Goal: Task Accomplishment & Management: Use online tool/utility

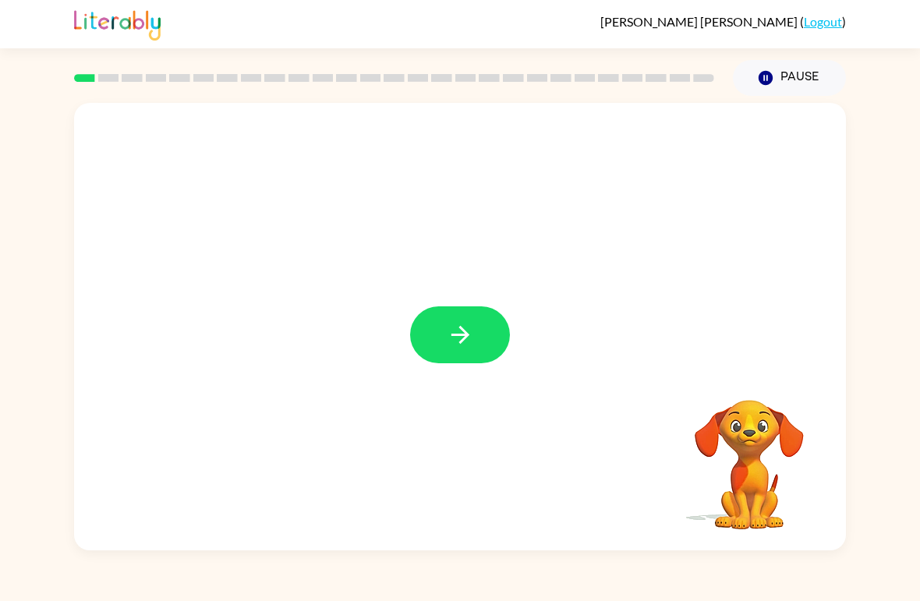
click at [461, 345] on icon "button" at bounding box center [460, 334] width 27 height 27
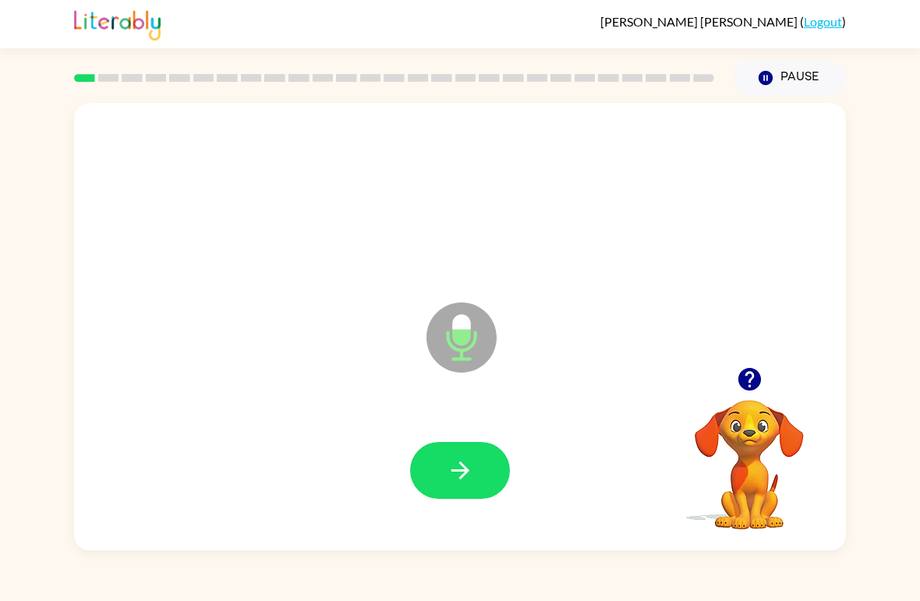
click at [456, 472] on icon "button" at bounding box center [460, 470] width 18 height 18
click at [459, 471] on icon "button" at bounding box center [460, 470] width 18 height 18
click at [468, 476] on icon "button" at bounding box center [460, 470] width 27 height 27
click at [466, 479] on icon "button" at bounding box center [460, 470] width 27 height 27
click at [458, 486] on button "button" at bounding box center [460, 470] width 100 height 57
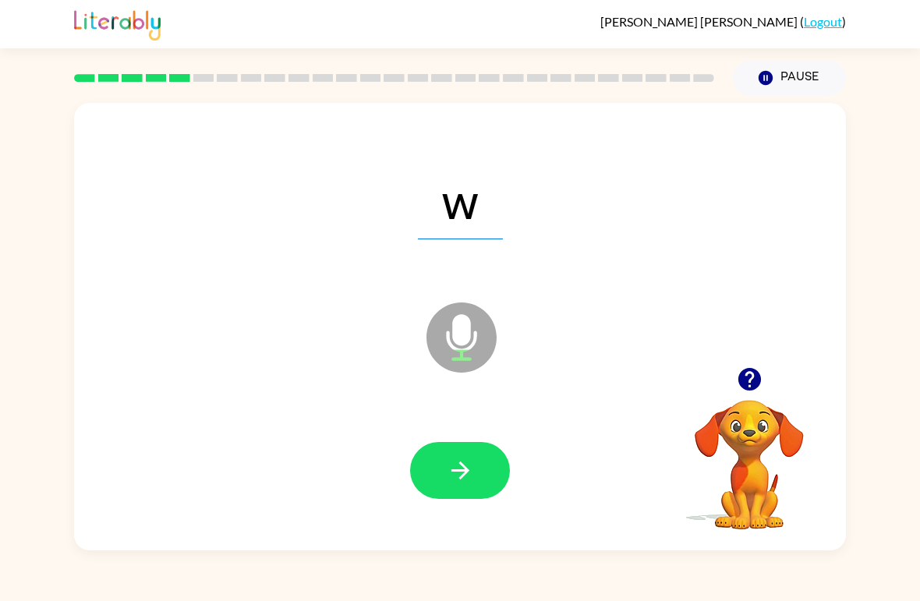
click at [455, 483] on icon "button" at bounding box center [460, 470] width 27 height 27
click at [466, 488] on button "button" at bounding box center [460, 470] width 100 height 57
click at [445, 474] on button "button" at bounding box center [460, 470] width 100 height 57
click at [440, 476] on button "button" at bounding box center [460, 470] width 100 height 57
click at [444, 486] on button "button" at bounding box center [460, 470] width 100 height 57
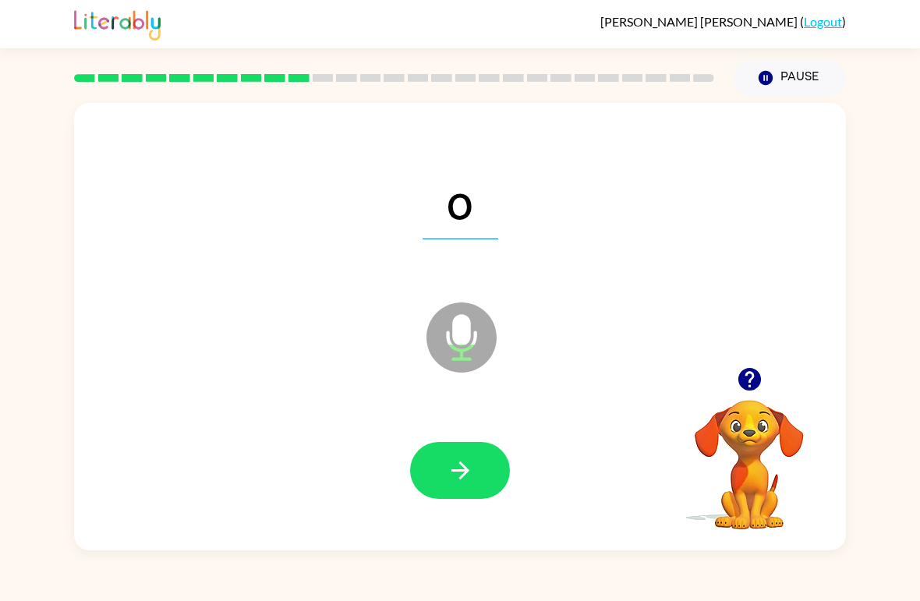
click at [434, 469] on button "button" at bounding box center [460, 470] width 100 height 57
click at [447, 479] on icon "button" at bounding box center [460, 470] width 27 height 27
click at [447, 473] on icon "button" at bounding box center [460, 470] width 27 height 27
click at [427, 486] on button "button" at bounding box center [460, 470] width 100 height 57
click at [465, 478] on icon "button" at bounding box center [460, 470] width 27 height 27
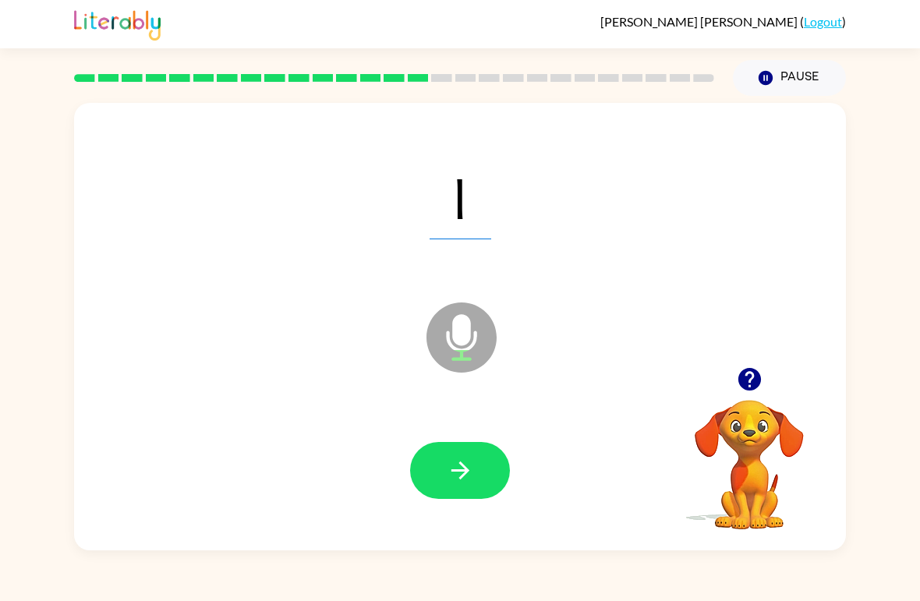
click at [444, 483] on button "button" at bounding box center [460, 470] width 100 height 57
click at [477, 486] on button "button" at bounding box center [460, 470] width 100 height 57
click at [463, 475] on icon "button" at bounding box center [460, 470] width 18 height 18
click at [451, 470] on icon "button" at bounding box center [460, 470] width 27 height 27
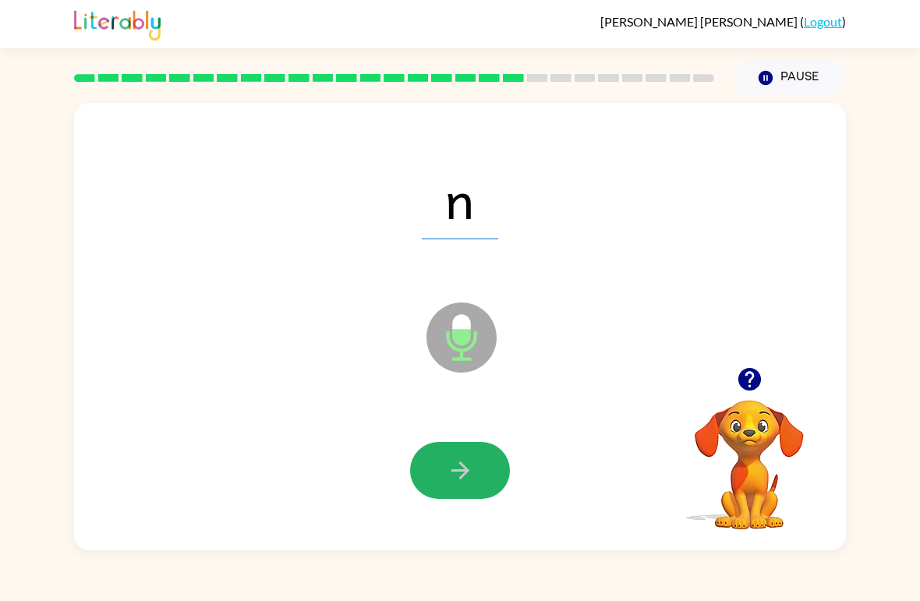
click at [465, 495] on button "button" at bounding box center [460, 470] width 100 height 57
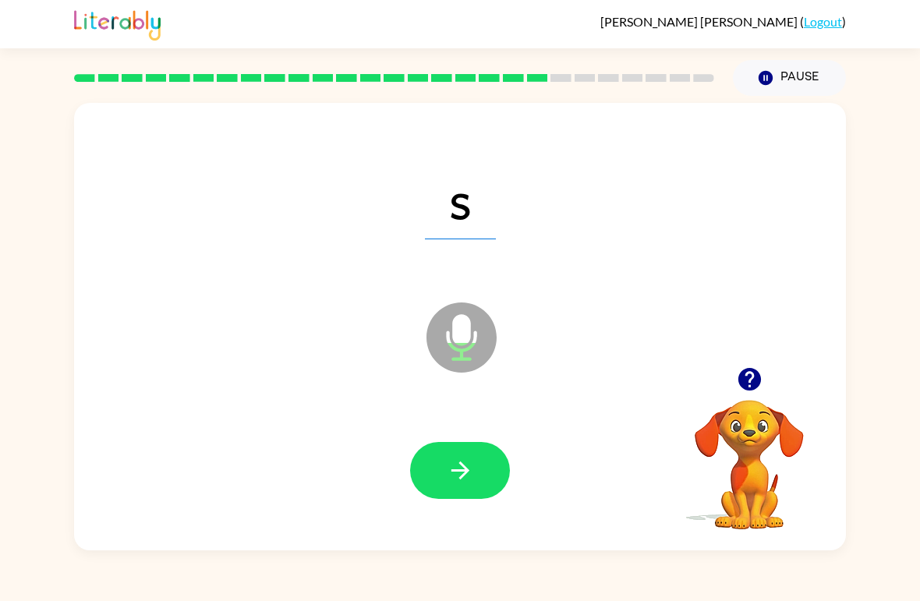
click at [468, 483] on icon "button" at bounding box center [460, 470] width 27 height 27
click at [461, 479] on icon "button" at bounding box center [460, 470] width 27 height 27
click at [477, 467] on button "button" at bounding box center [460, 470] width 100 height 57
click at [461, 469] on icon "button" at bounding box center [460, 470] width 27 height 27
click at [454, 474] on icon "button" at bounding box center [460, 470] width 27 height 27
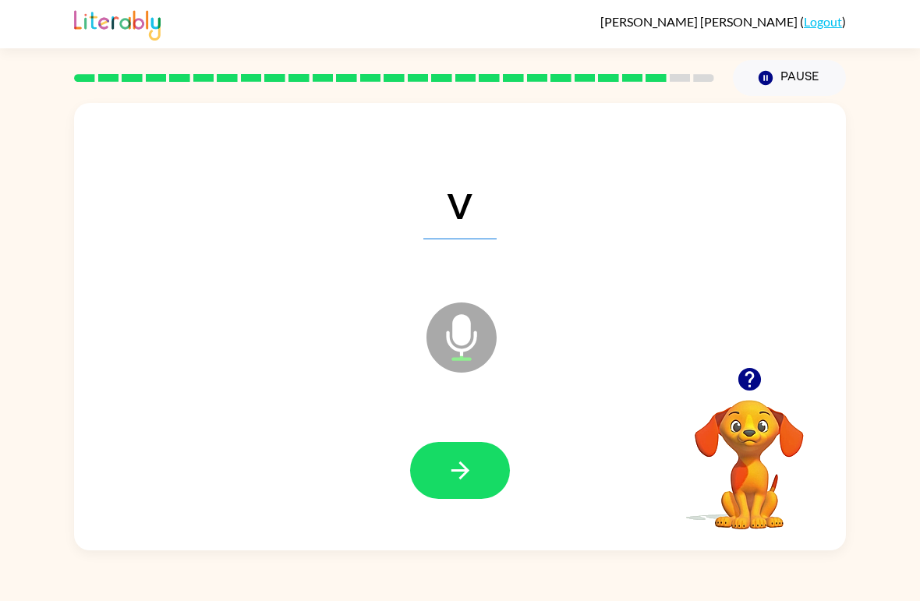
click at [460, 479] on icon "button" at bounding box center [460, 470] width 18 height 18
click at [461, 472] on icon "button" at bounding box center [460, 470] width 18 height 18
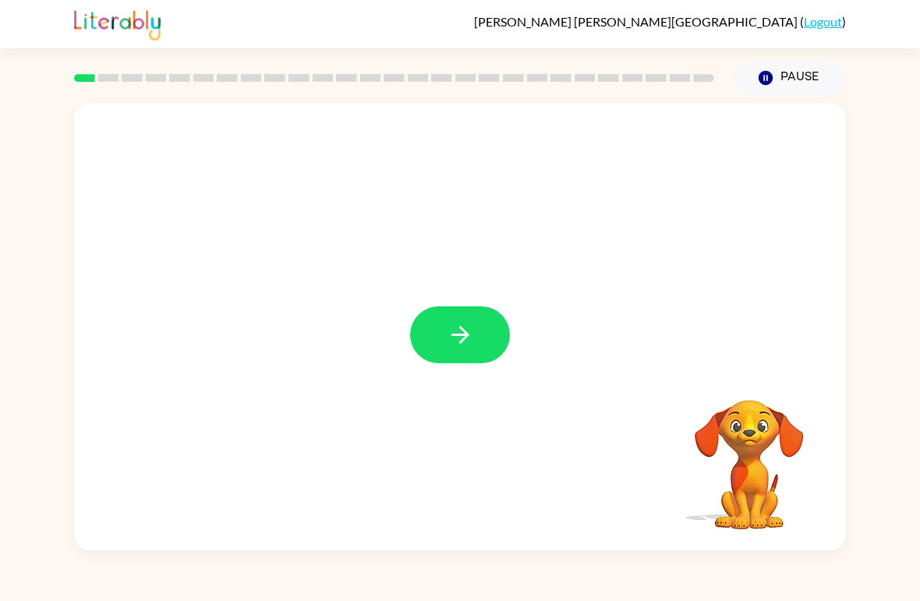
click at [481, 334] on button "button" at bounding box center [460, 334] width 100 height 57
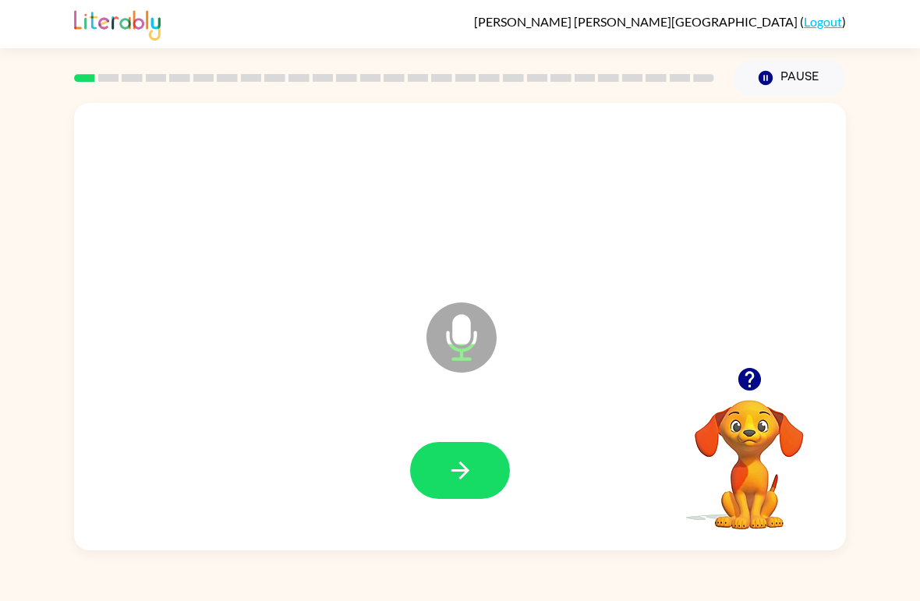
click at [461, 470] on icon "button" at bounding box center [460, 470] width 27 height 27
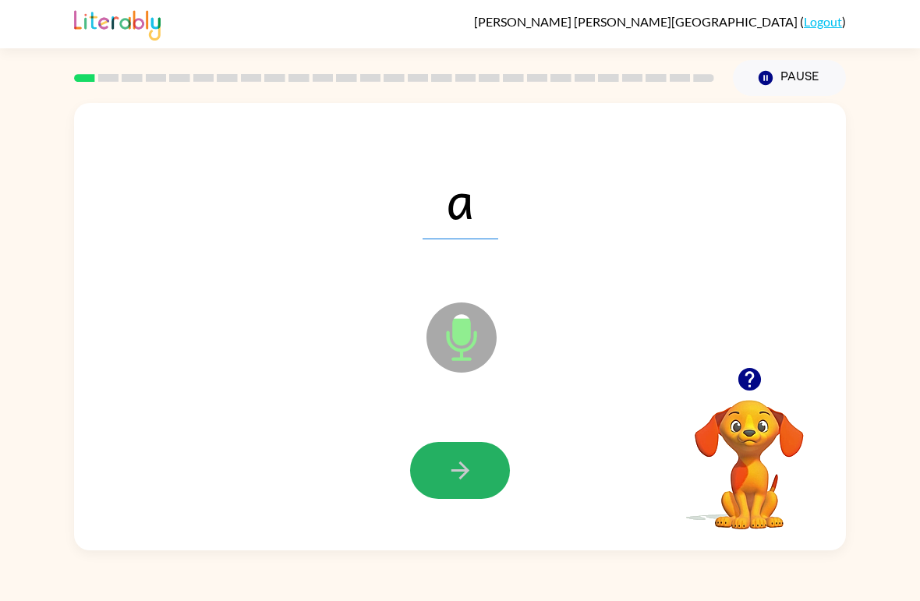
click at [435, 465] on button "button" at bounding box center [460, 470] width 100 height 57
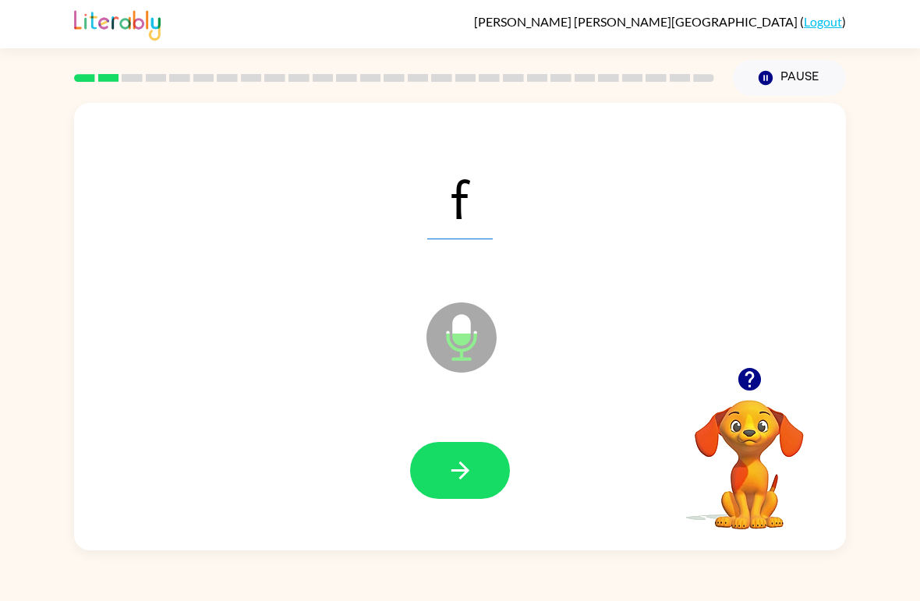
click at [455, 458] on icon "button" at bounding box center [460, 470] width 27 height 27
click at [458, 461] on icon "button" at bounding box center [460, 470] width 27 height 27
click at [443, 478] on button "button" at bounding box center [460, 470] width 100 height 57
click at [440, 472] on button "button" at bounding box center [460, 470] width 100 height 57
click at [447, 469] on icon "button" at bounding box center [460, 470] width 27 height 27
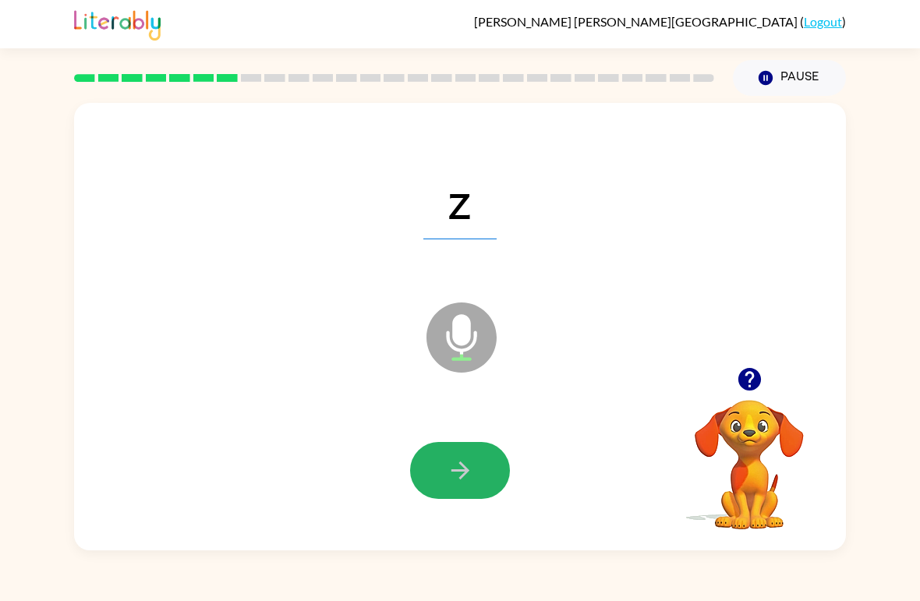
click at [448, 471] on icon "button" at bounding box center [460, 470] width 27 height 27
click at [452, 473] on icon "button" at bounding box center [460, 470] width 27 height 27
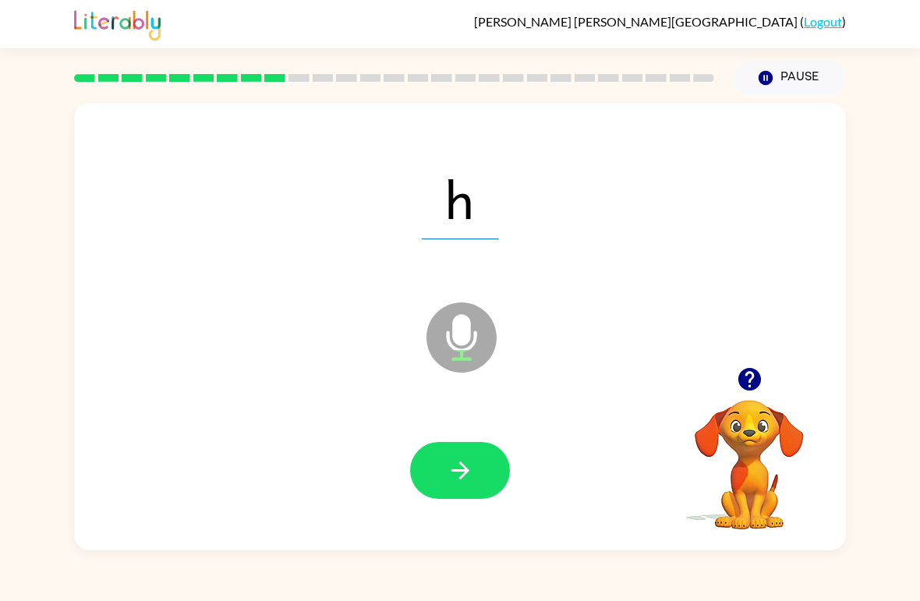
click at [458, 479] on icon "button" at bounding box center [460, 470] width 27 height 27
click at [445, 468] on button "button" at bounding box center [460, 470] width 100 height 57
click at [448, 460] on icon "button" at bounding box center [460, 470] width 27 height 27
click at [451, 489] on button "button" at bounding box center [460, 470] width 100 height 57
click at [472, 459] on icon "button" at bounding box center [460, 470] width 27 height 27
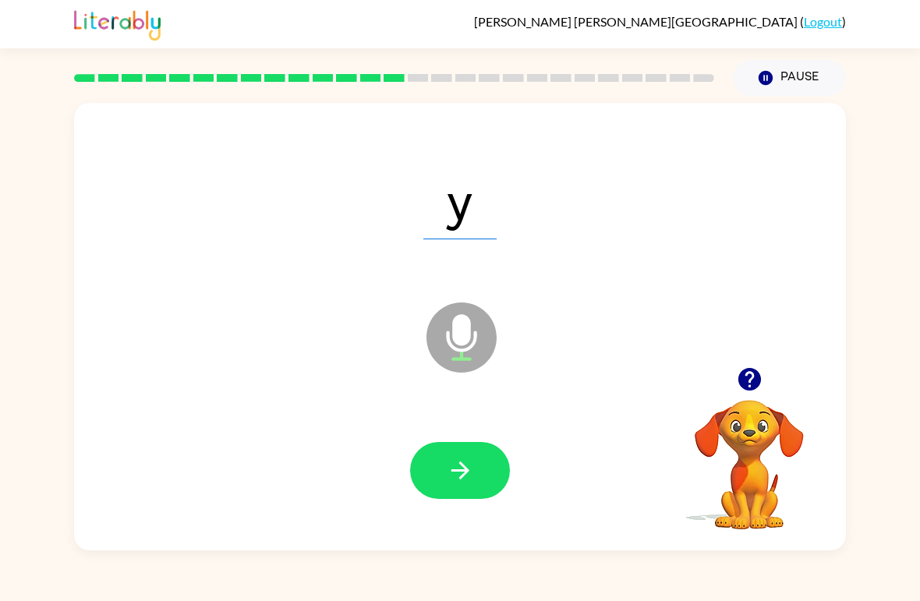
click at [453, 472] on icon "button" at bounding box center [460, 470] width 18 height 18
click at [447, 466] on icon "button" at bounding box center [460, 470] width 27 height 27
click at [444, 475] on button "button" at bounding box center [460, 470] width 100 height 57
click at [457, 465] on icon "button" at bounding box center [460, 470] width 27 height 27
click at [459, 473] on icon "button" at bounding box center [460, 470] width 27 height 27
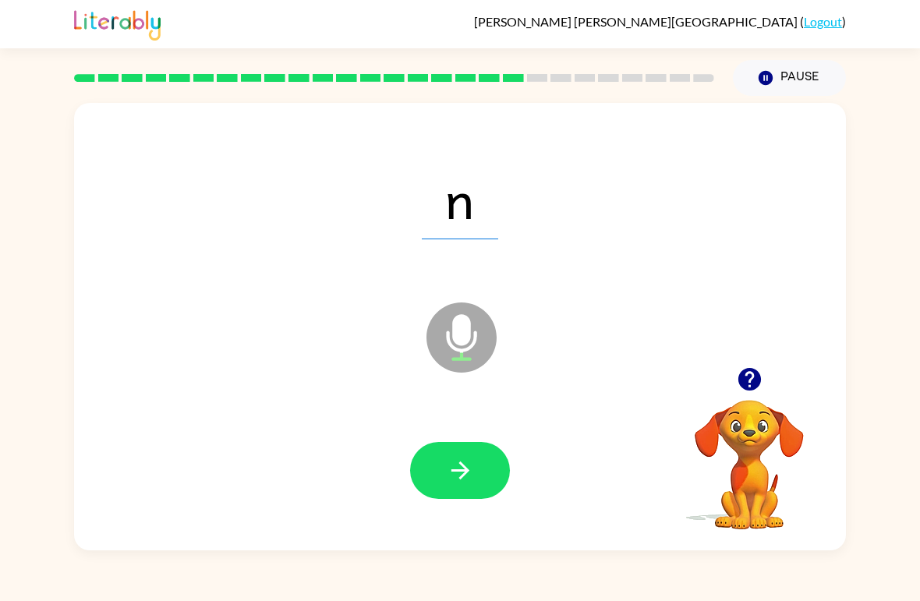
click at [453, 477] on icon "button" at bounding box center [460, 470] width 27 height 27
click at [451, 474] on icon "button" at bounding box center [460, 470] width 27 height 27
click at [442, 472] on button "button" at bounding box center [460, 470] width 100 height 57
click at [443, 470] on button "button" at bounding box center [460, 470] width 100 height 57
click at [441, 479] on button "button" at bounding box center [460, 470] width 100 height 57
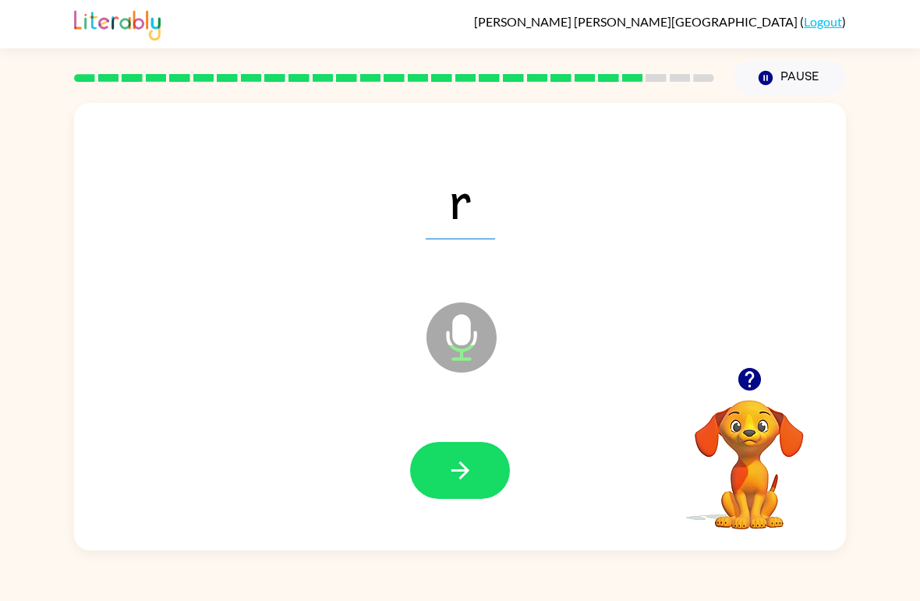
click at [439, 487] on button "button" at bounding box center [460, 470] width 100 height 57
click at [447, 473] on icon "button" at bounding box center [460, 470] width 27 height 27
click at [442, 467] on button "button" at bounding box center [460, 470] width 100 height 57
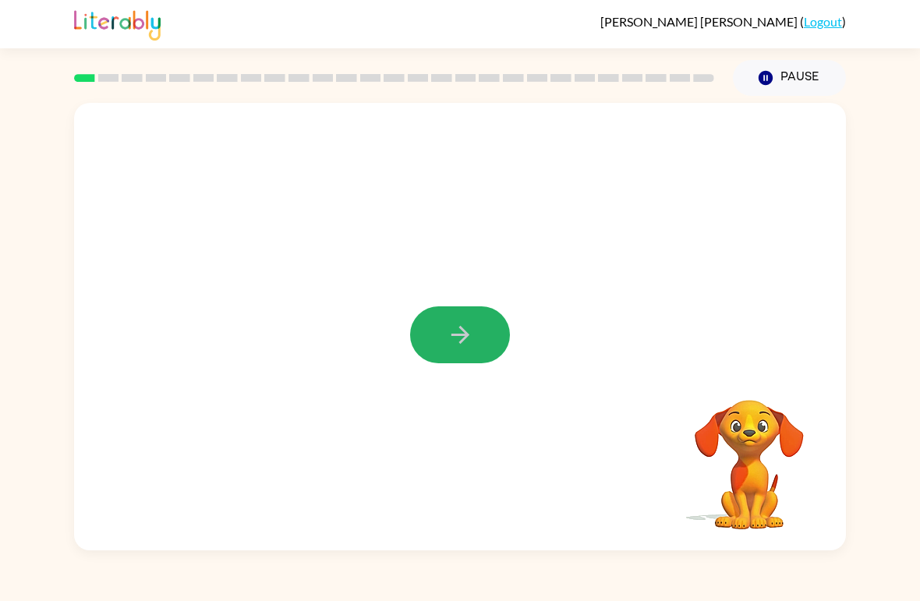
click at [462, 339] on icon "button" at bounding box center [460, 334] width 27 height 27
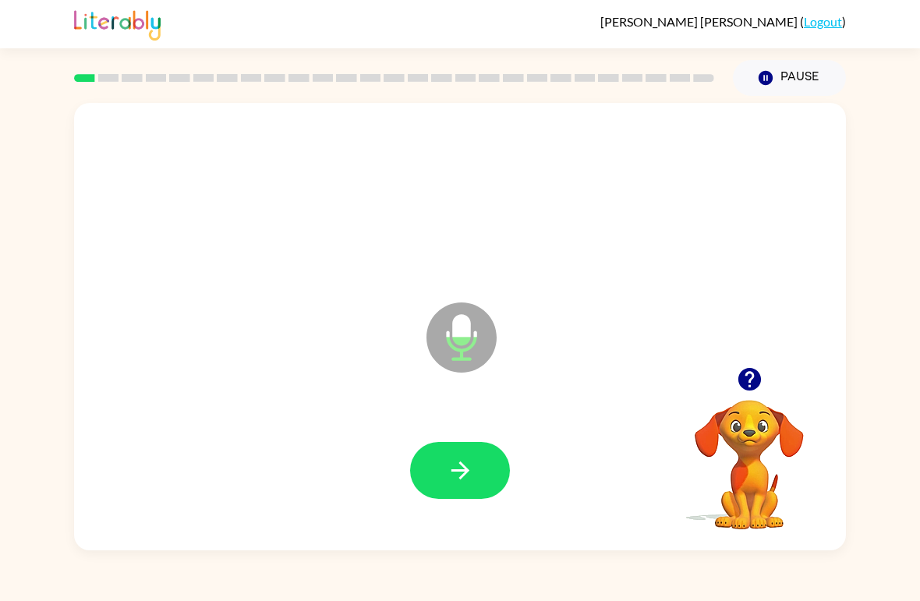
click at [466, 472] on icon "button" at bounding box center [460, 470] width 18 height 18
click at [475, 491] on button "button" at bounding box center [460, 470] width 100 height 57
click at [473, 483] on icon "button" at bounding box center [460, 470] width 27 height 27
click at [468, 484] on icon "button" at bounding box center [460, 470] width 27 height 27
click at [440, 468] on button "button" at bounding box center [460, 470] width 100 height 57
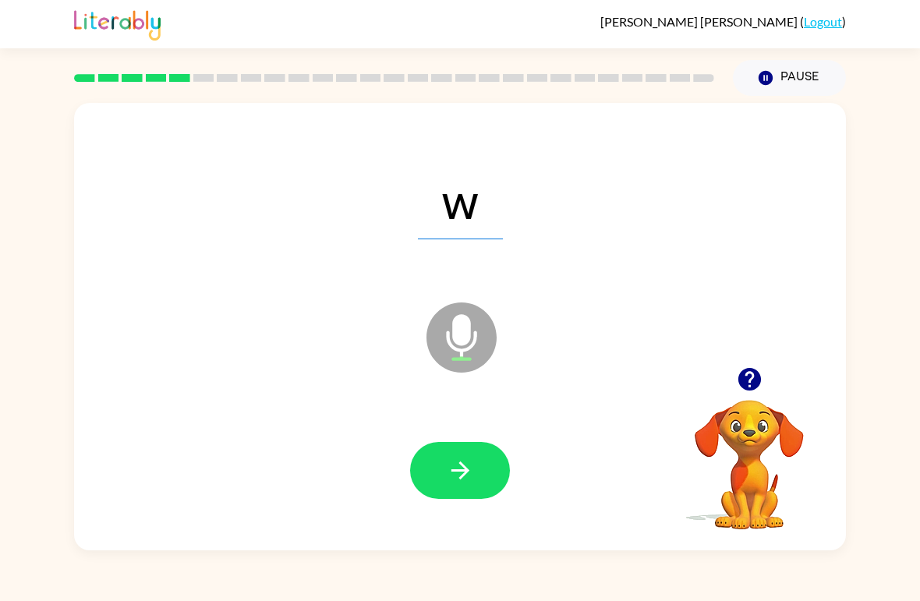
click at [486, 479] on button "button" at bounding box center [460, 470] width 100 height 57
click at [475, 468] on button "button" at bounding box center [460, 470] width 100 height 57
click at [475, 479] on button "button" at bounding box center [460, 470] width 100 height 57
click at [469, 475] on icon "button" at bounding box center [460, 470] width 27 height 27
click at [457, 470] on icon "button" at bounding box center [460, 470] width 27 height 27
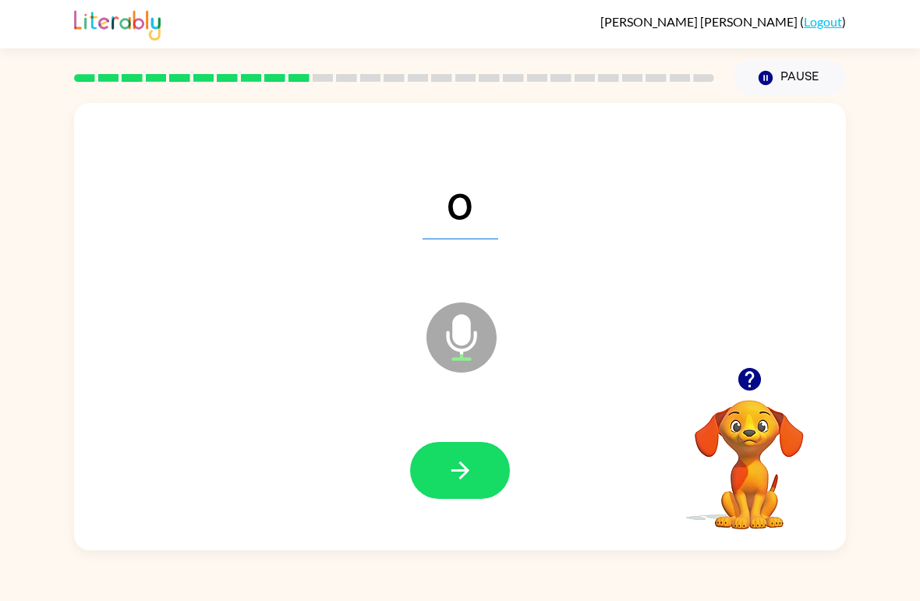
click at [464, 476] on icon "button" at bounding box center [460, 470] width 18 height 18
click at [476, 480] on button "button" at bounding box center [460, 470] width 100 height 57
click at [432, 458] on button "button" at bounding box center [460, 470] width 100 height 57
click at [451, 473] on icon "button" at bounding box center [460, 470] width 27 height 27
click at [440, 475] on button "button" at bounding box center [460, 470] width 100 height 57
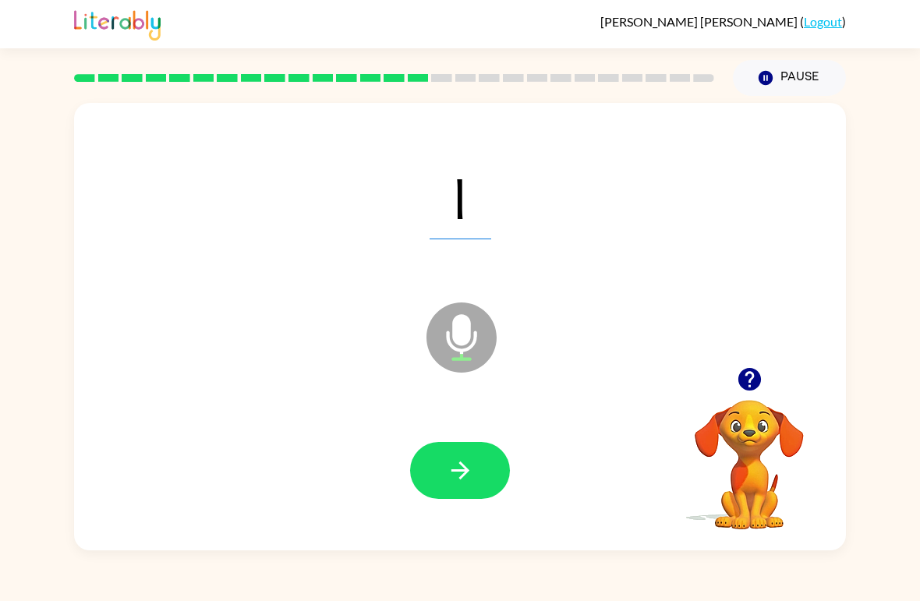
click at [440, 458] on button "button" at bounding box center [460, 470] width 100 height 57
click at [451, 476] on icon "button" at bounding box center [460, 470] width 27 height 27
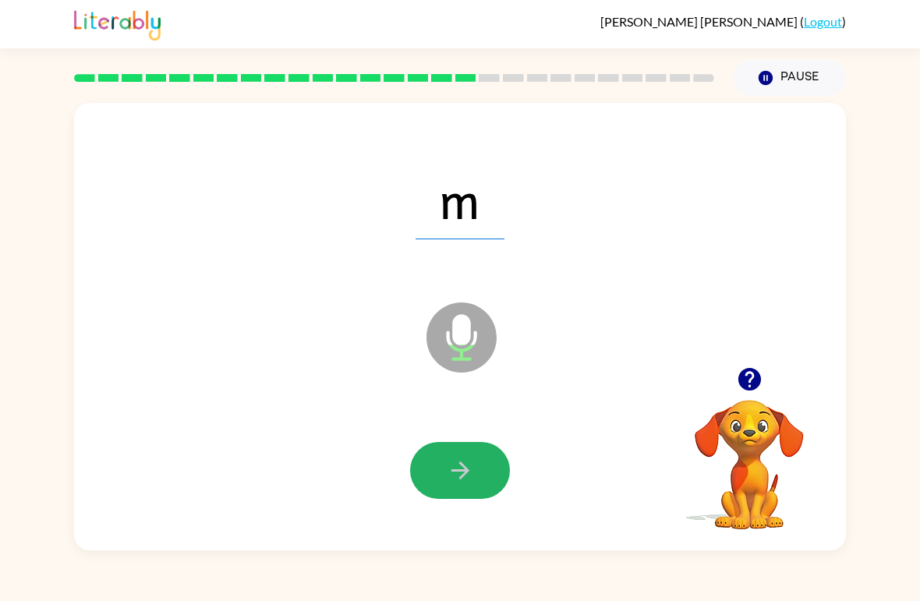
click at [466, 486] on button "button" at bounding box center [460, 470] width 100 height 57
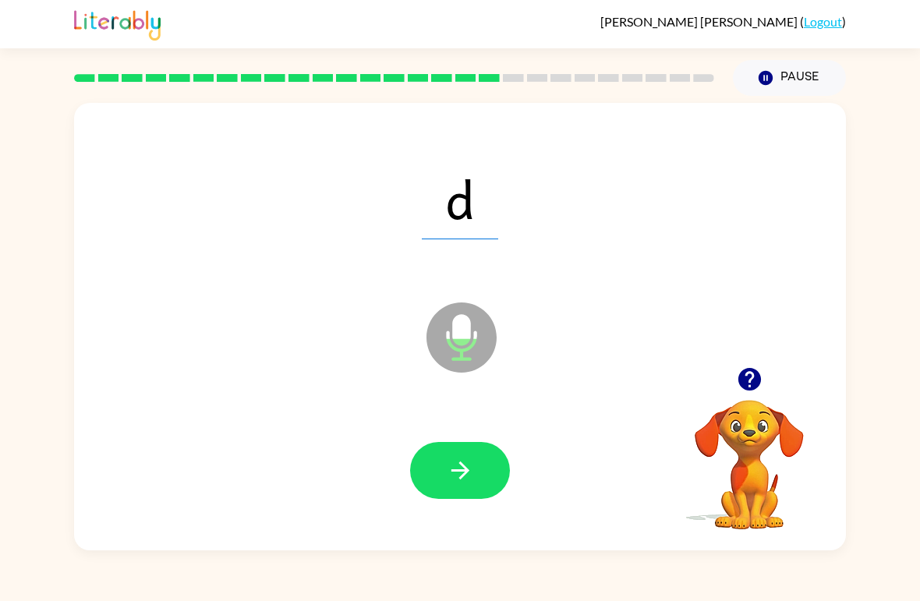
click at [454, 472] on icon "button" at bounding box center [460, 470] width 18 height 18
click at [473, 477] on icon "button" at bounding box center [460, 470] width 27 height 27
click at [451, 470] on icon "button" at bounding box center [460, 470] width 27 height 27
click at [459, 472] on icon "button" at bounding box center [460, 470] width 18 height 18
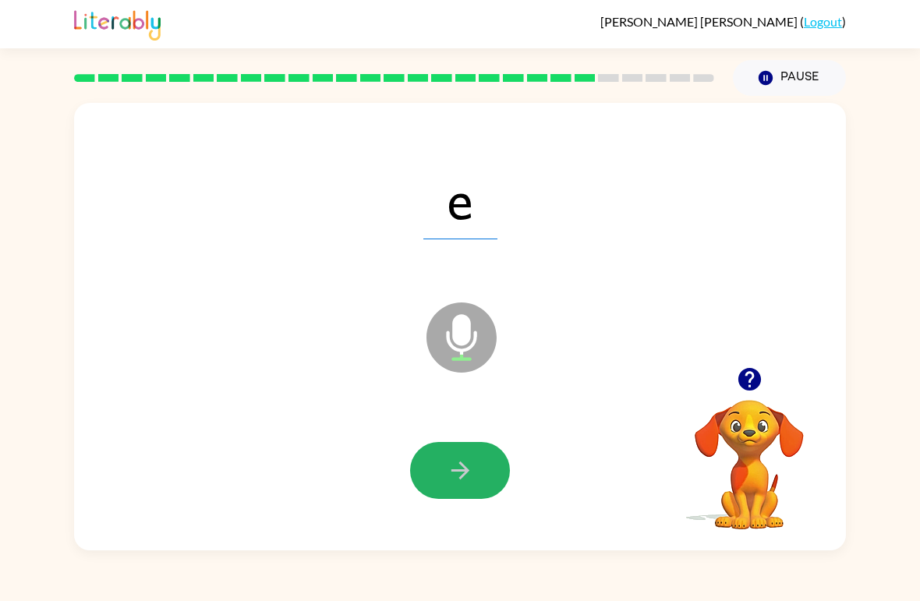
click at [465, 486] on button "button" at bounding box center [460, 470] width 100 height 57
click at [448, 464] on icon "button" at bounding box center [460, 470] width 27 height 27
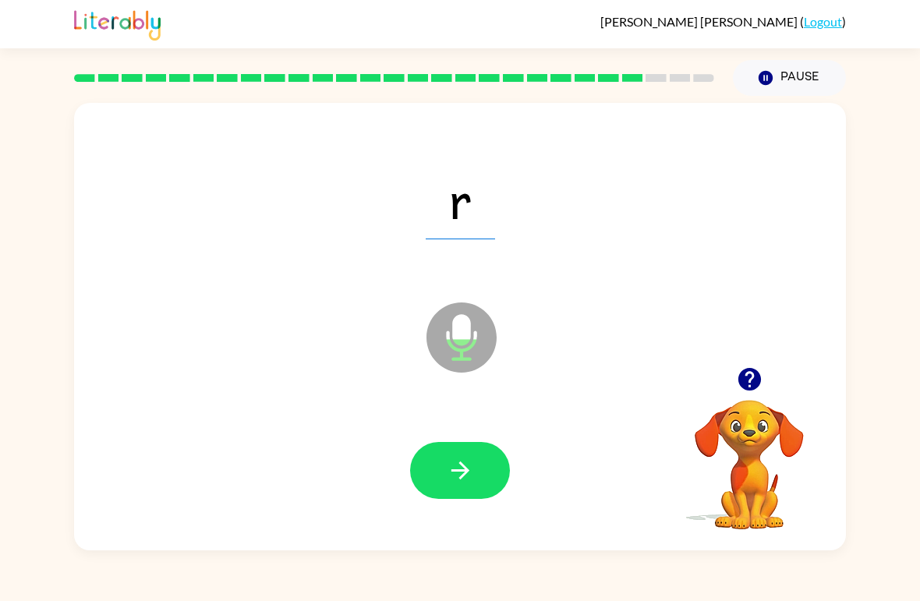
click at [450, 464] on icon "button" at bounding box center [460, 470] width 27 height 27
click at [464, 475] on icon "button" at bounding box center [460, 470] width 18 height 18
click at [447, 468] on icon "button" at bounding box center [460, 470] width 27 height 27
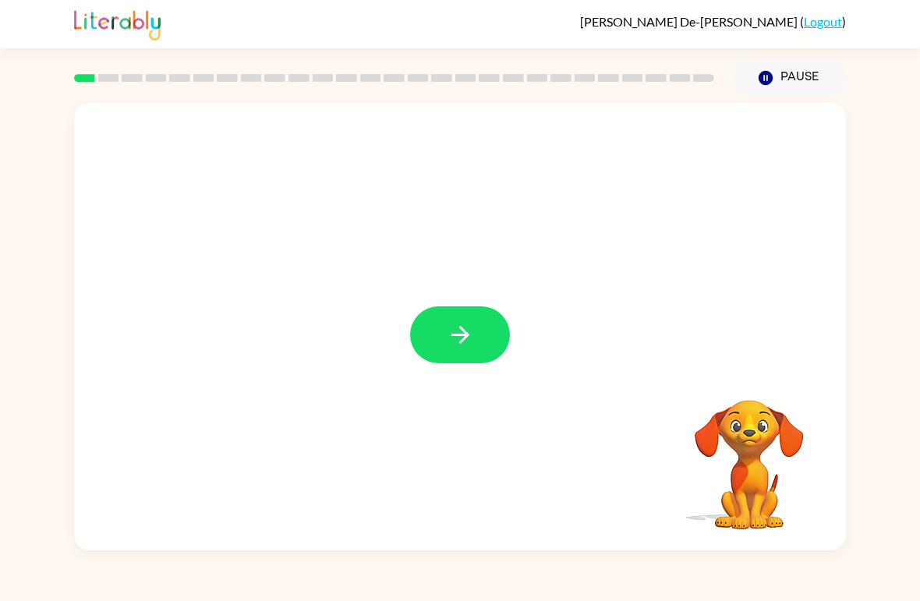
click at [454, 324] on icon "button" at bounding box center [460, 334] width 27 height 27
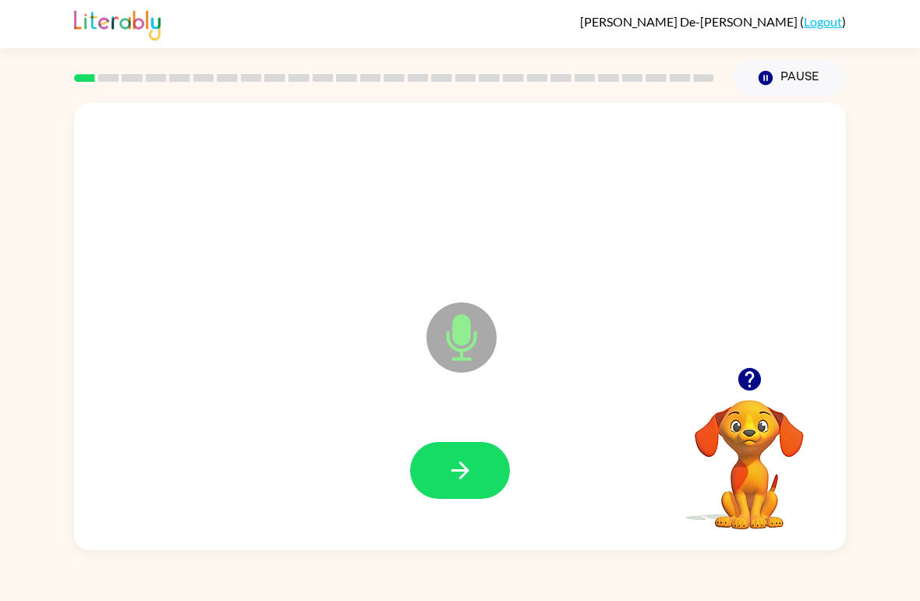
click at [468, 468] on icon "button" at bounding box center [460, 470] width 27 height 27
click at [468, 473] on icon "button" at bounding box center [460, 470] width 27 height 27
click at [461, 470] on icon "button" at bounding box center [460, 470] width 27 height 27
click at [462, 475] on icon "button" at bounding box center [460, 470] width 18 height 18
click at [474, 461] on button "button" at bounding box center [460, 470] width 100 height 57
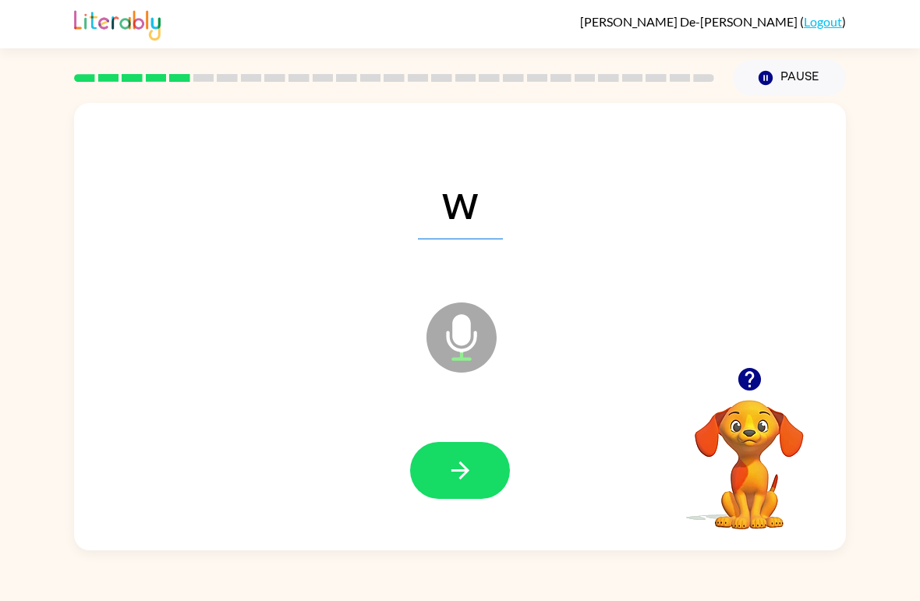
click at [458, 466] on icon "button" at bounding box center [460, 470] width 27 height 27
click at [464, 473] on icon "button" at bounding box center [460, 470] width 27 height 27
click at [461, 484] on icon "button" at bounding box center [460, 470] width 27 height 27
click at [461, 473] on icon "button" at bounding box center [460, 470] width 27 height 27
click at [437, 449] on button "button" at bounding box center [460, 470] width 100 height 57
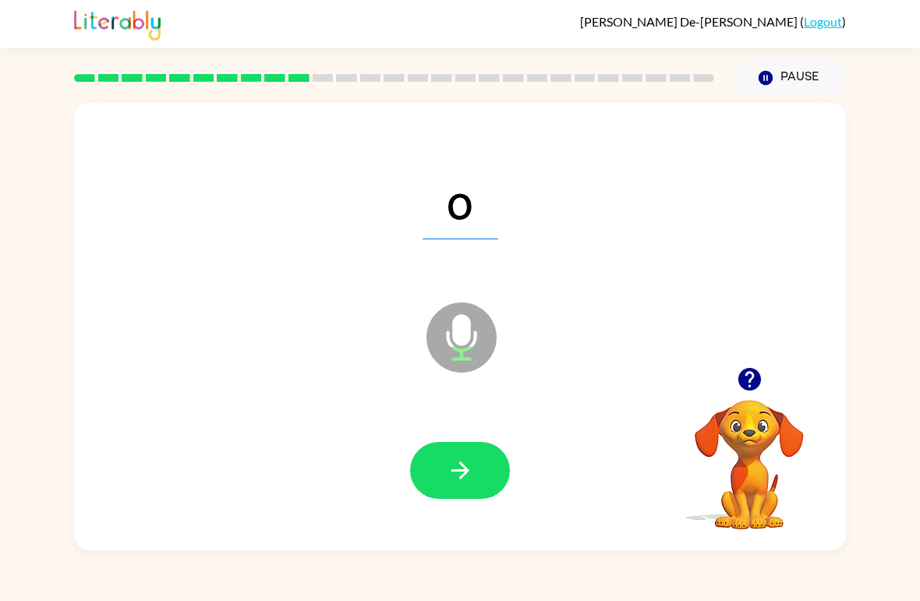
click at [461, 468] on icon "button" at bounding box center [460, 470] width 27 height 27
click at [461, 466] on icon "button" at bounding box center [460, 470] width 18 height 18
click at [469, 478] on icon "button" at bounding box center [460, 470] width 27 height 27
click at [463, 499] on button "button" at bounding box center [460, 470] width 100 height 57
click at [461, 476] on icon "button" at bounding box center [460, 470] width 18 height 18
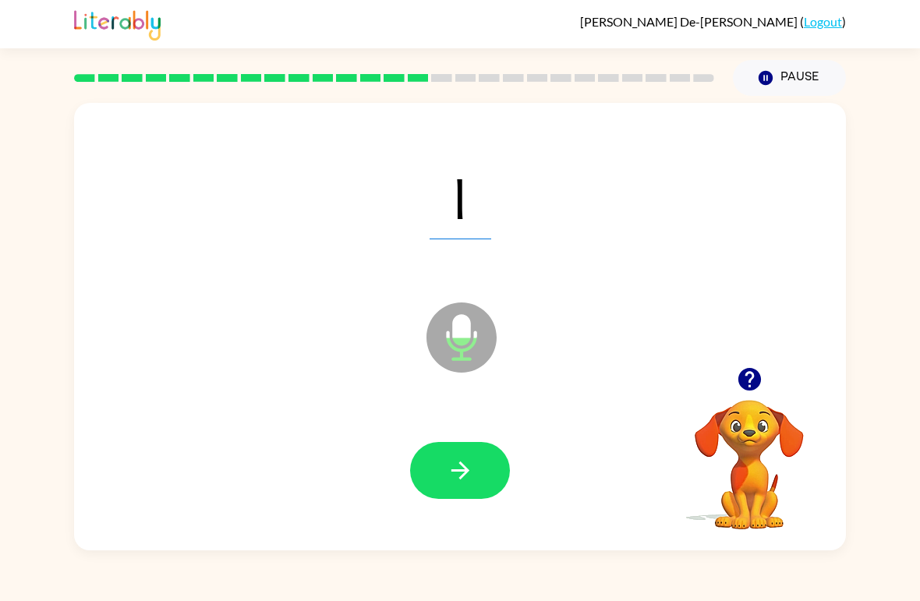
click at [452, 469] on icon "button" at bounding box center [460, 470] width 27 height 27
click at [448, 469] on icon "button" at bounding box center [460, 470] width 27 height 27
click at [457, 461] on icon "button" at bounding box center [460, 470] width 27 height 27
click at [471, 475] on icon "button" at bounding box center [460, 470] width 27 height 27
click at [450, 473] on icon "button" at bounding box center [460, 470] width 27 height 27
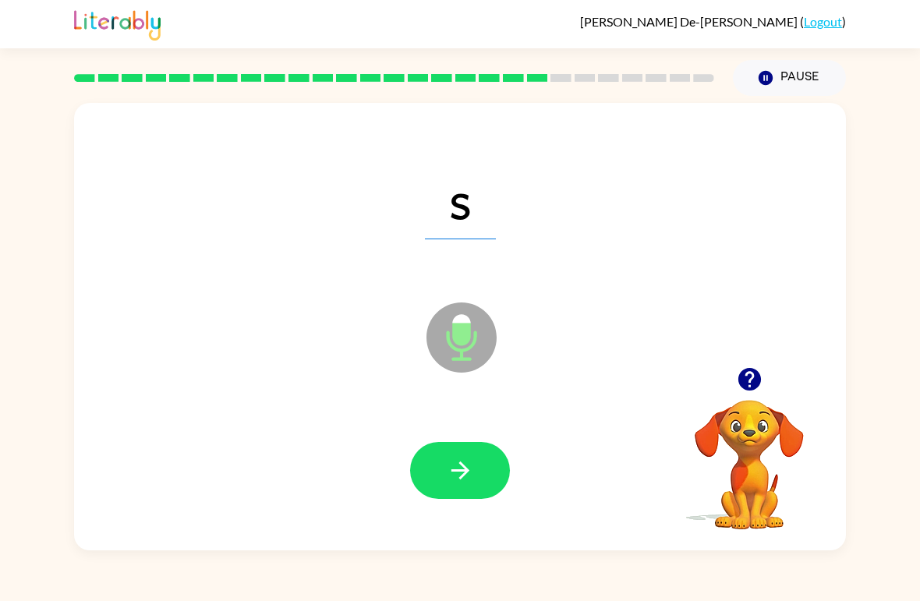
click at [452, 472] on icon "button" at bounding box center [460, 470] width 18 height 18
click at [444, 466] on button "button" at bounding box center [460, 470] width 100 height 57
click at [456, 469] on icon "button" at bounding box center [460, 470] width 27 height 27
click at [454, 460] on icon "button" at bounding box center [460, 470] width 27 height 27
click at [458, 466] on icon "button" at bounding box center [460, 470] width 27 height 27
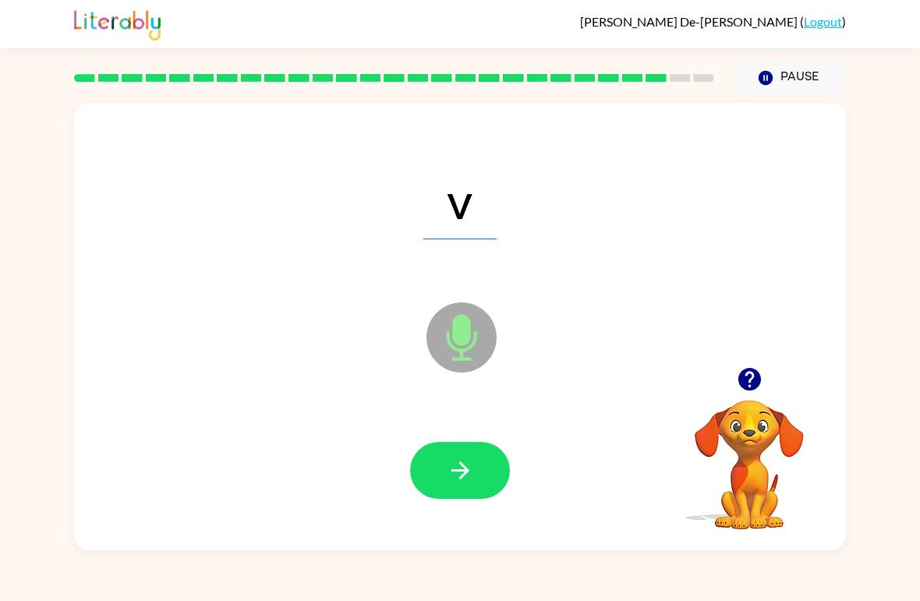
click at [460, 465] on icon "button" at bounding box center [460, 470] width 18 height 18
click at [437, 465] on button "button" at bounding box center [460, 470] width 100 height 57
